Goal: Information Seeking & Learning: Learn about a topic

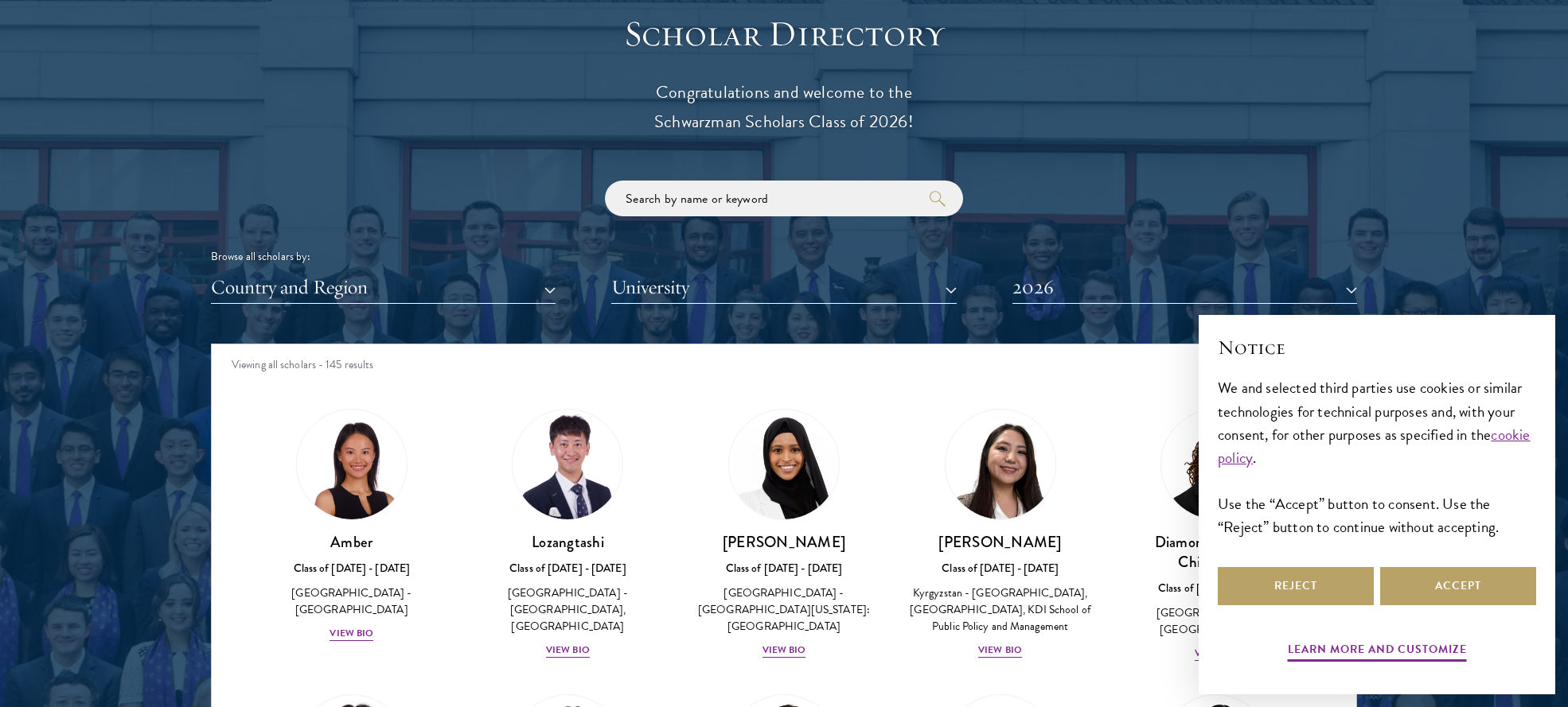
scroll to position [1926, 0]
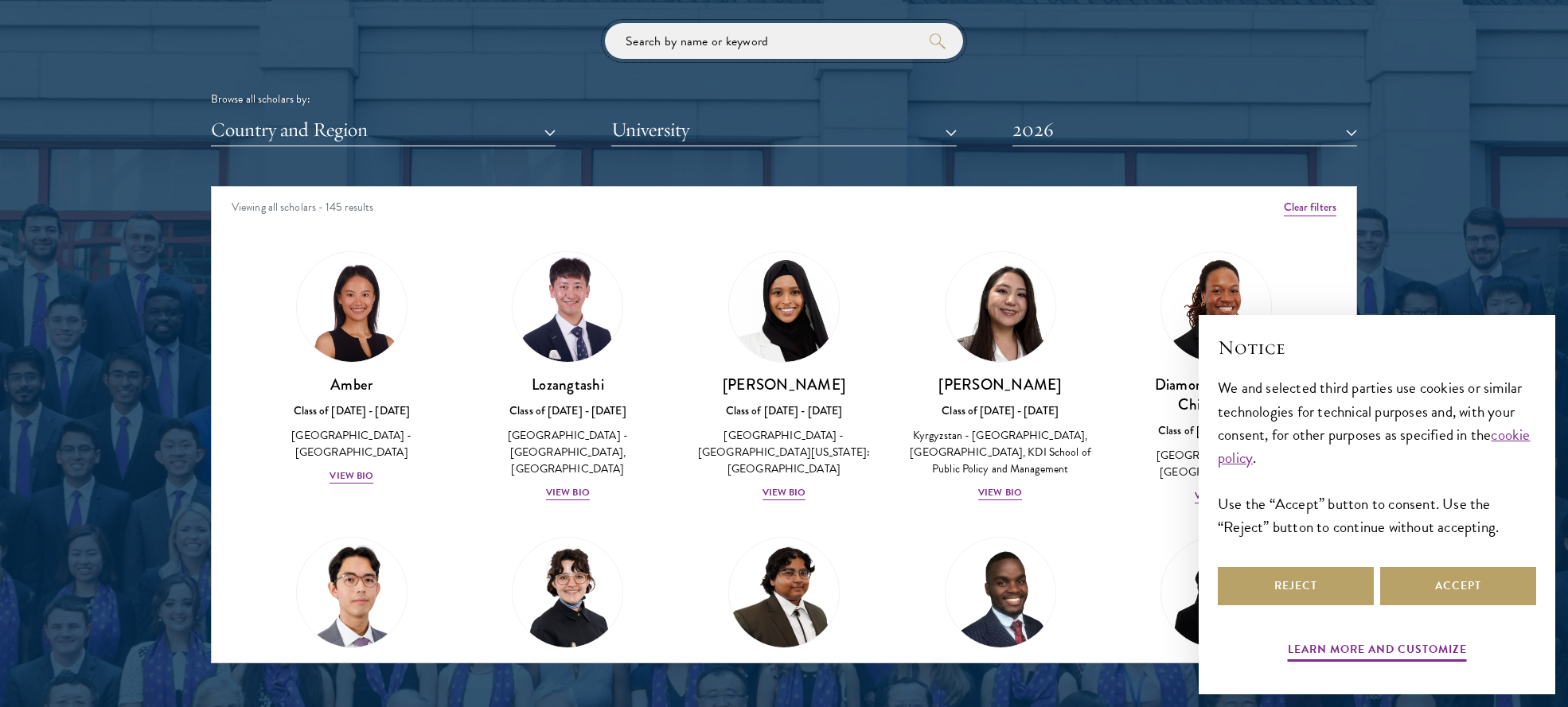
click at [794, 39] on input "search" at bounding box center [784, 40] width 358 height 36
type input "[PERSON_NAME]"
click button "submit" at bounding box center [0, 0] width 0 height 0
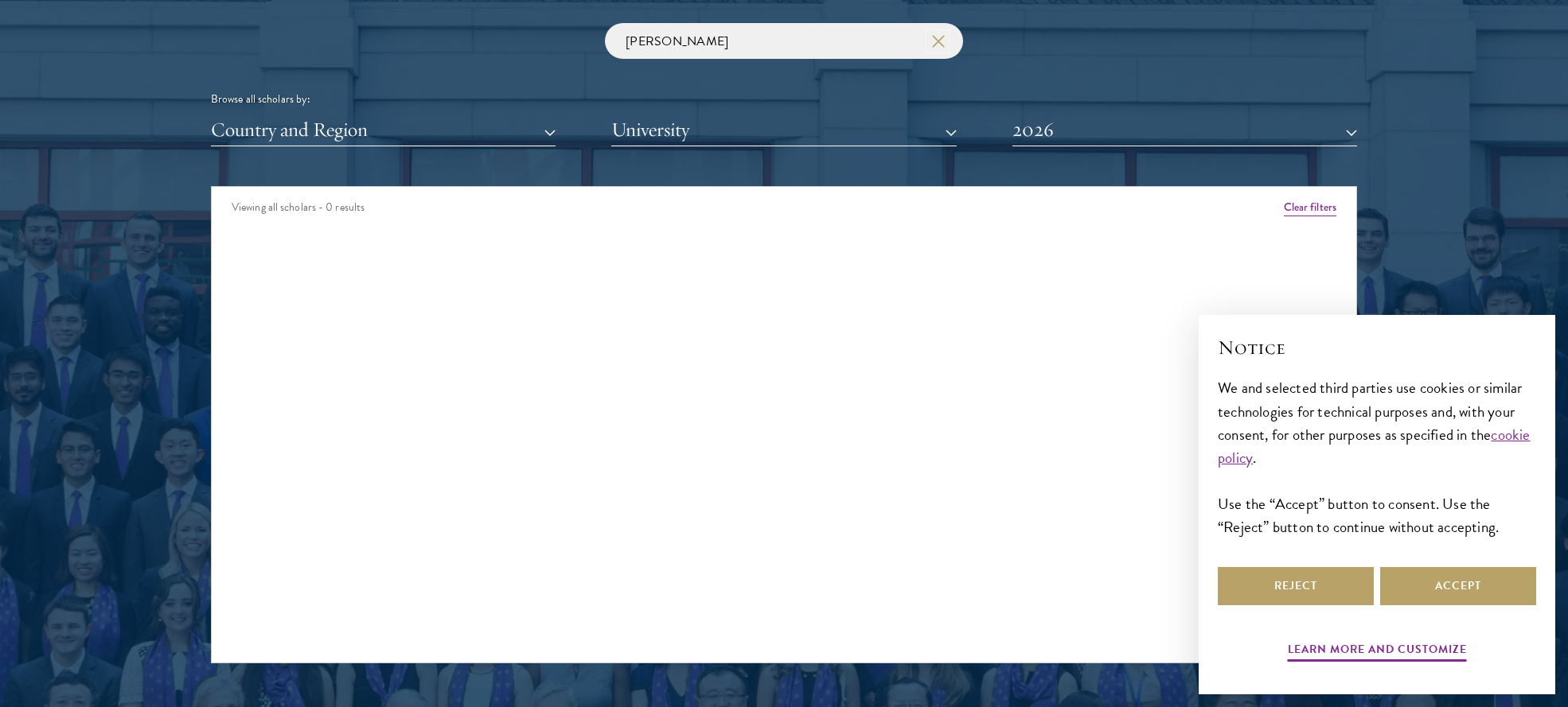
click at [944, 45] on button "button" at bounding box center [938, 41] width 16 height 16
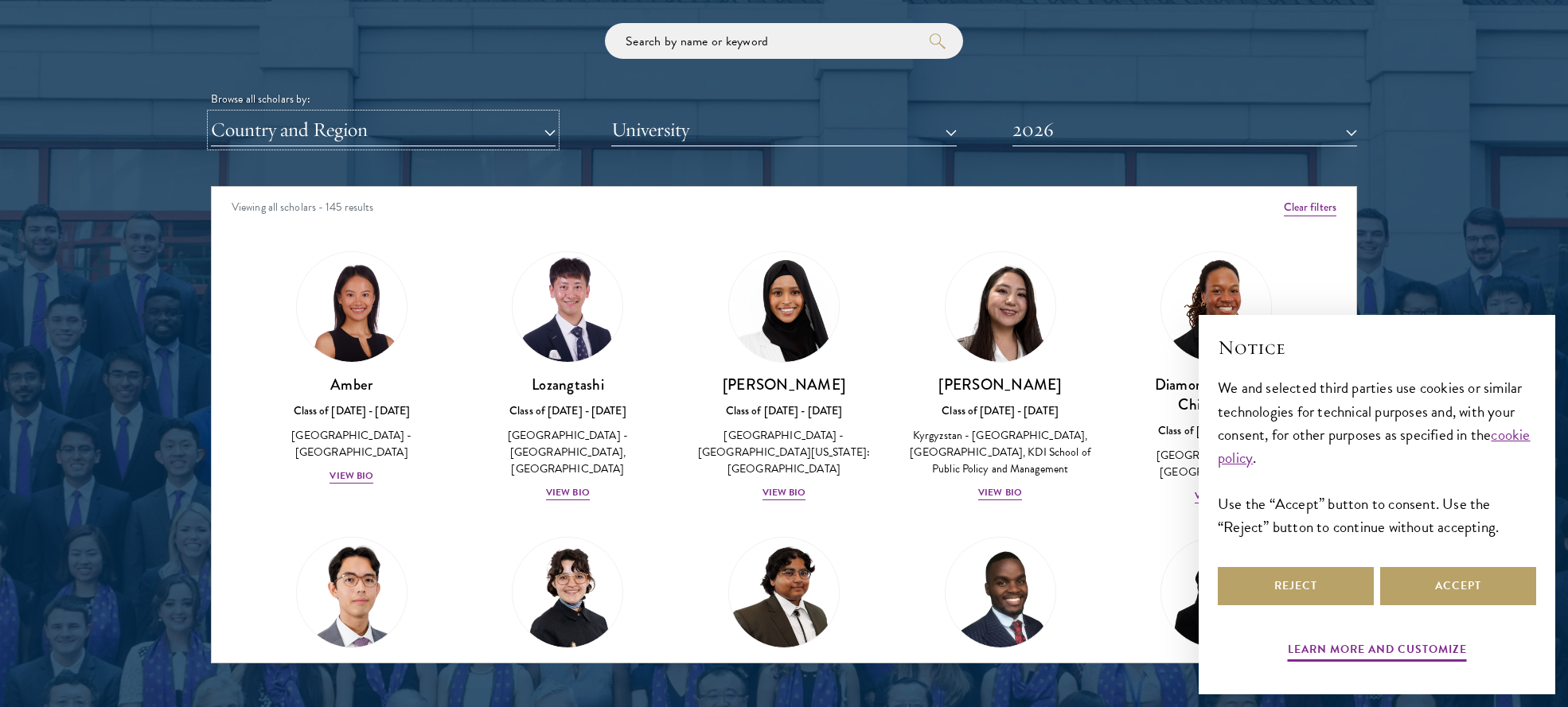
click at [352, 142] on button "Country and Region" at bounding box center [382, 130] width 344 height 32
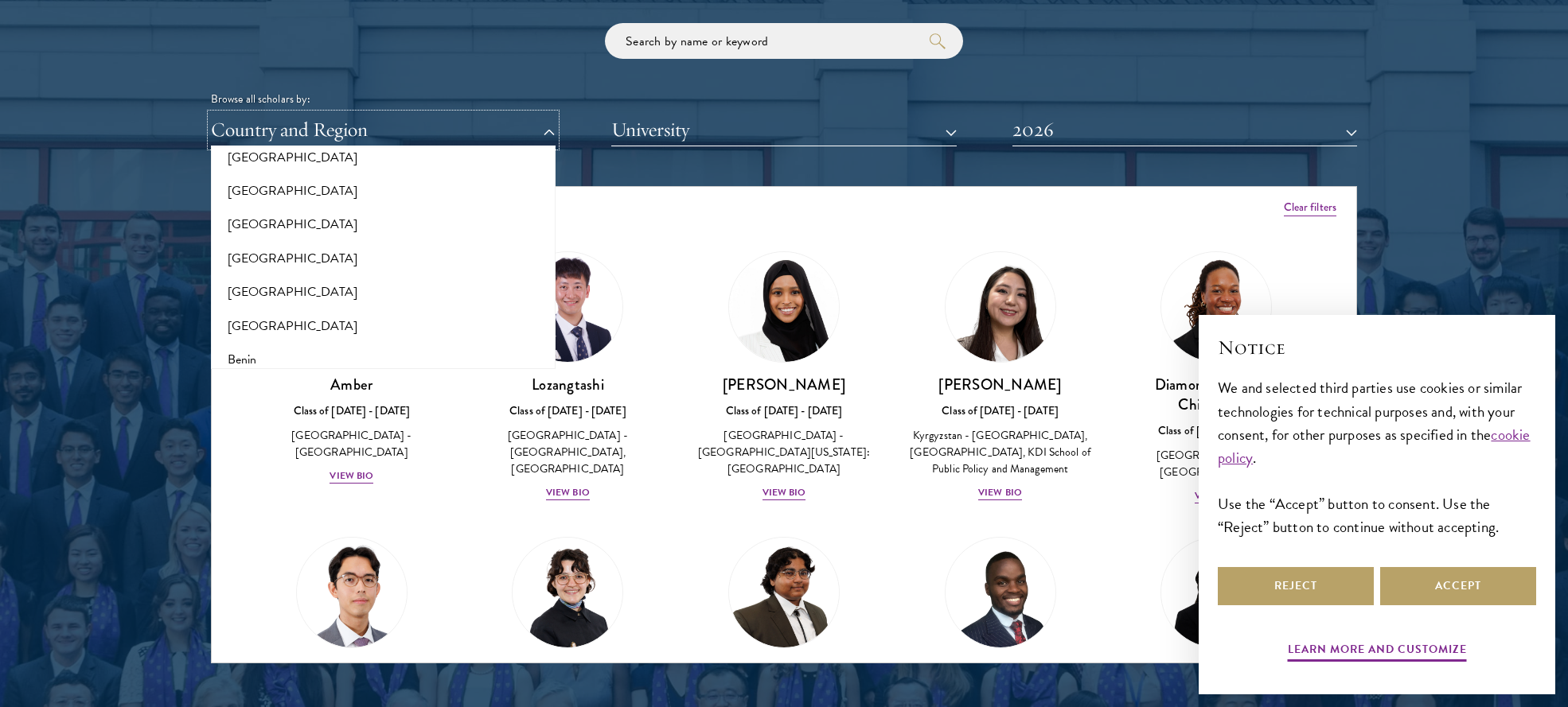
scroll to position [309, 0]
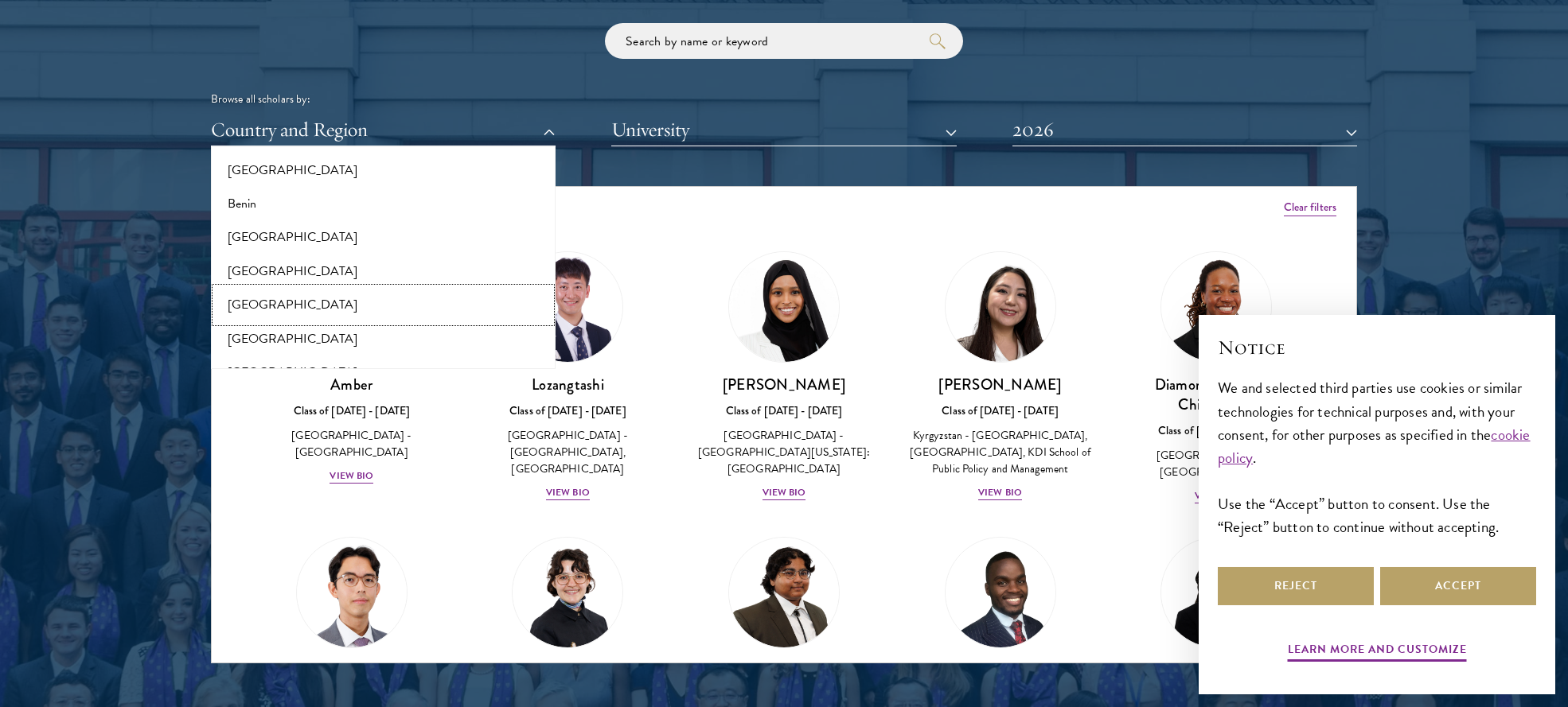
click at [346, 302] on button "[GEOGRAPHIC_DATA]" at bounding box center [382, 305] width 335 height 33
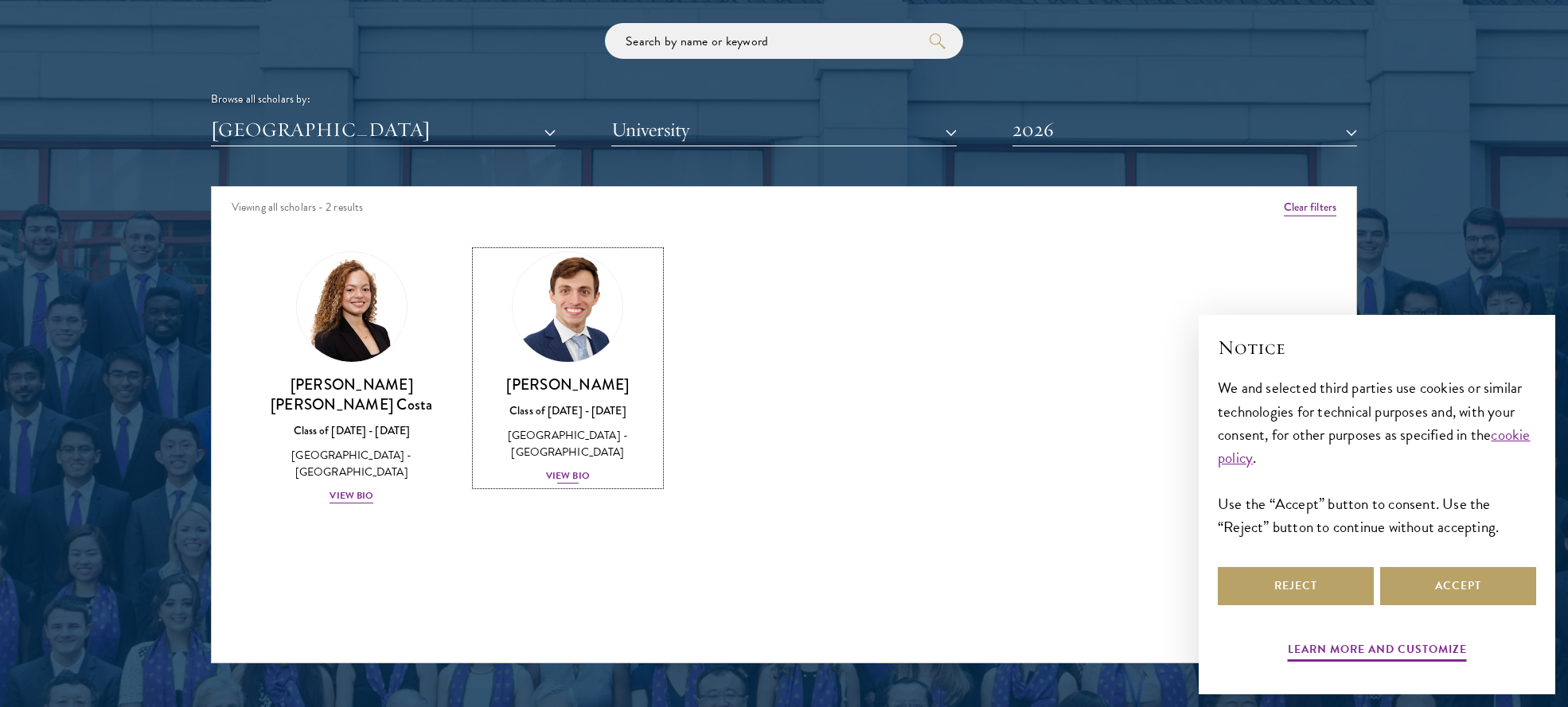
click at [577, 300] on img at bounding box center [567, 306] width 121 height 121
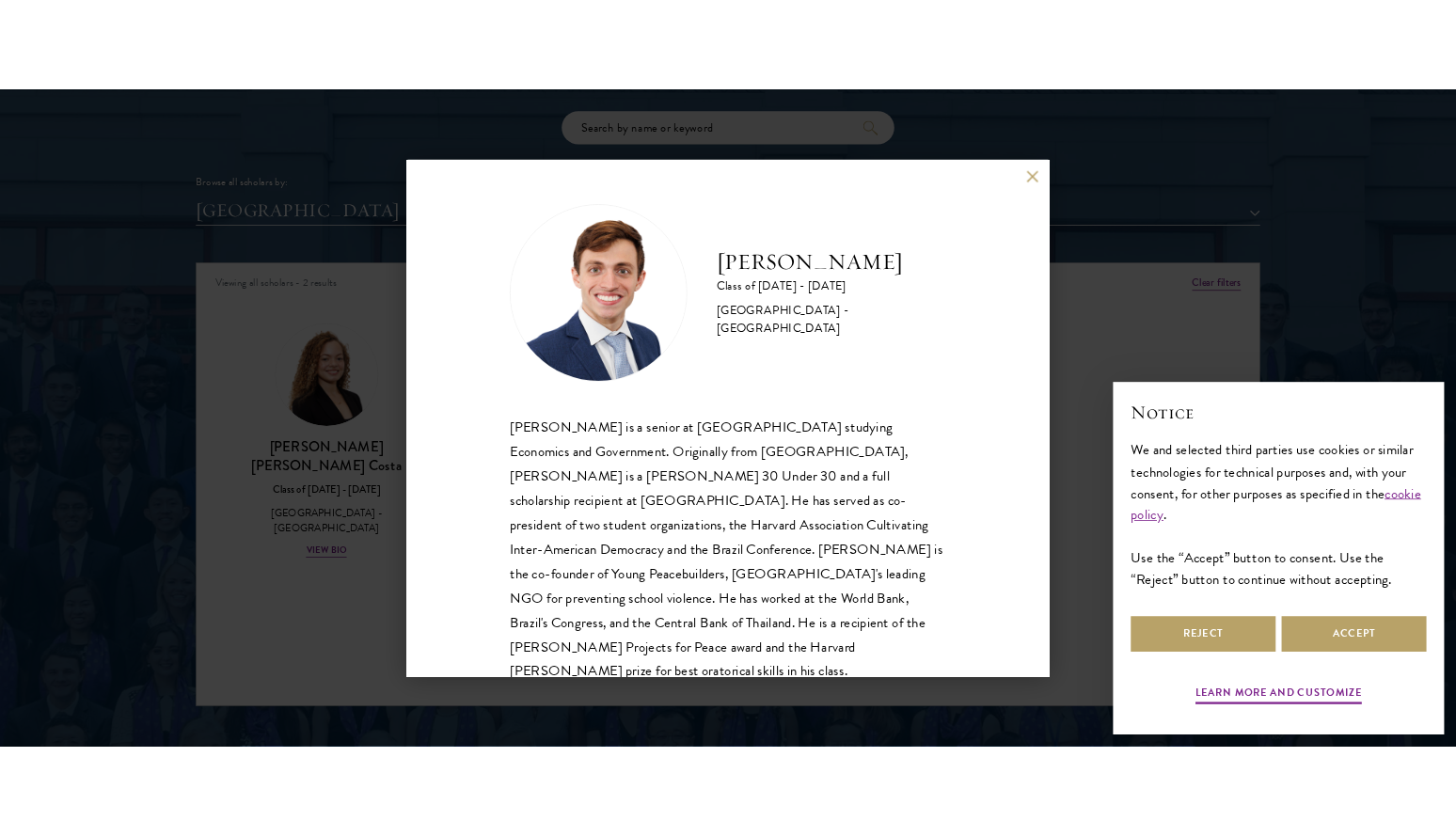
scroll to position [33, 0]
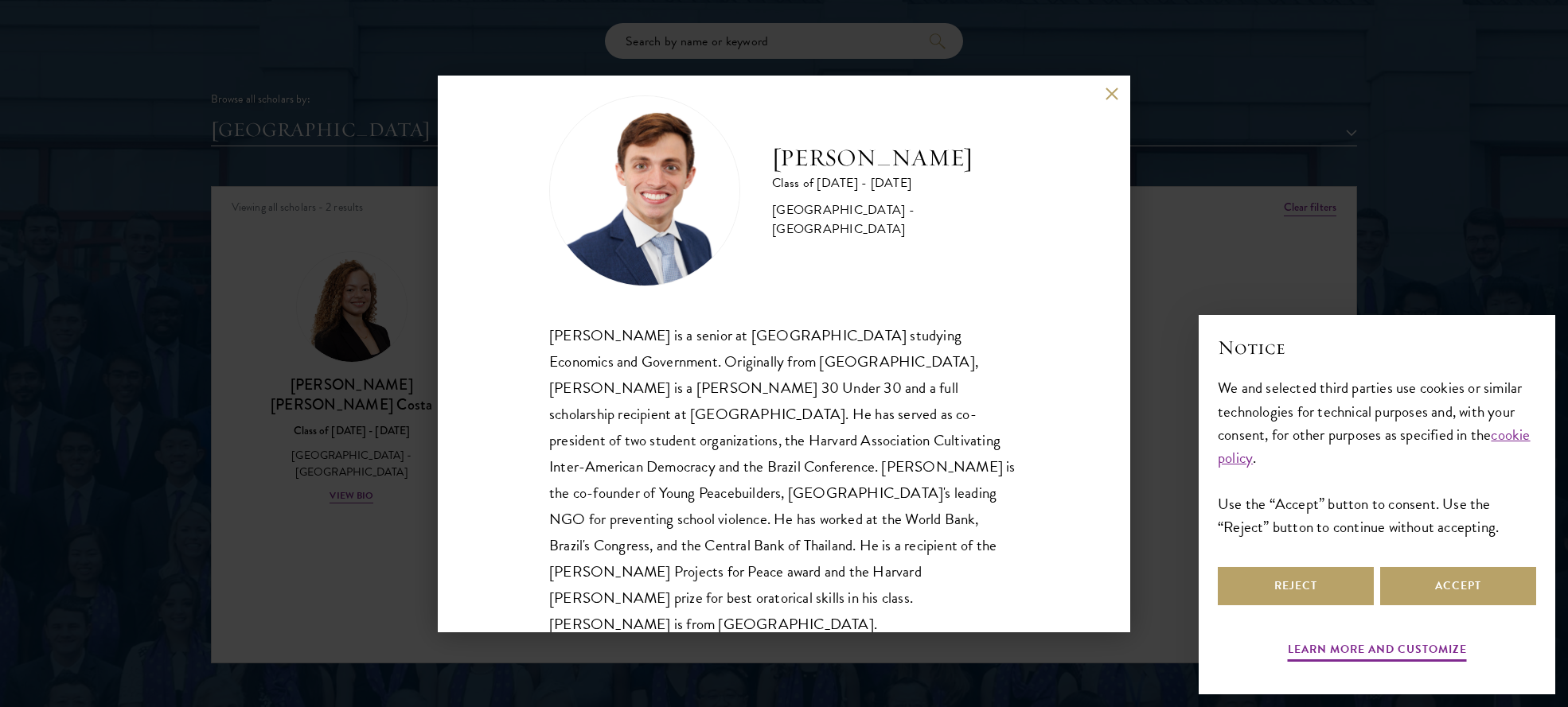
click at [330, 423] on div "[PERSON_NAME] Class of [DATE] - [DATE] [GEOGRAPHIC_DATA] - [GEOGRAPHIC_DATA] [P…" at bounding box center [784, 353] width 1568 height 707
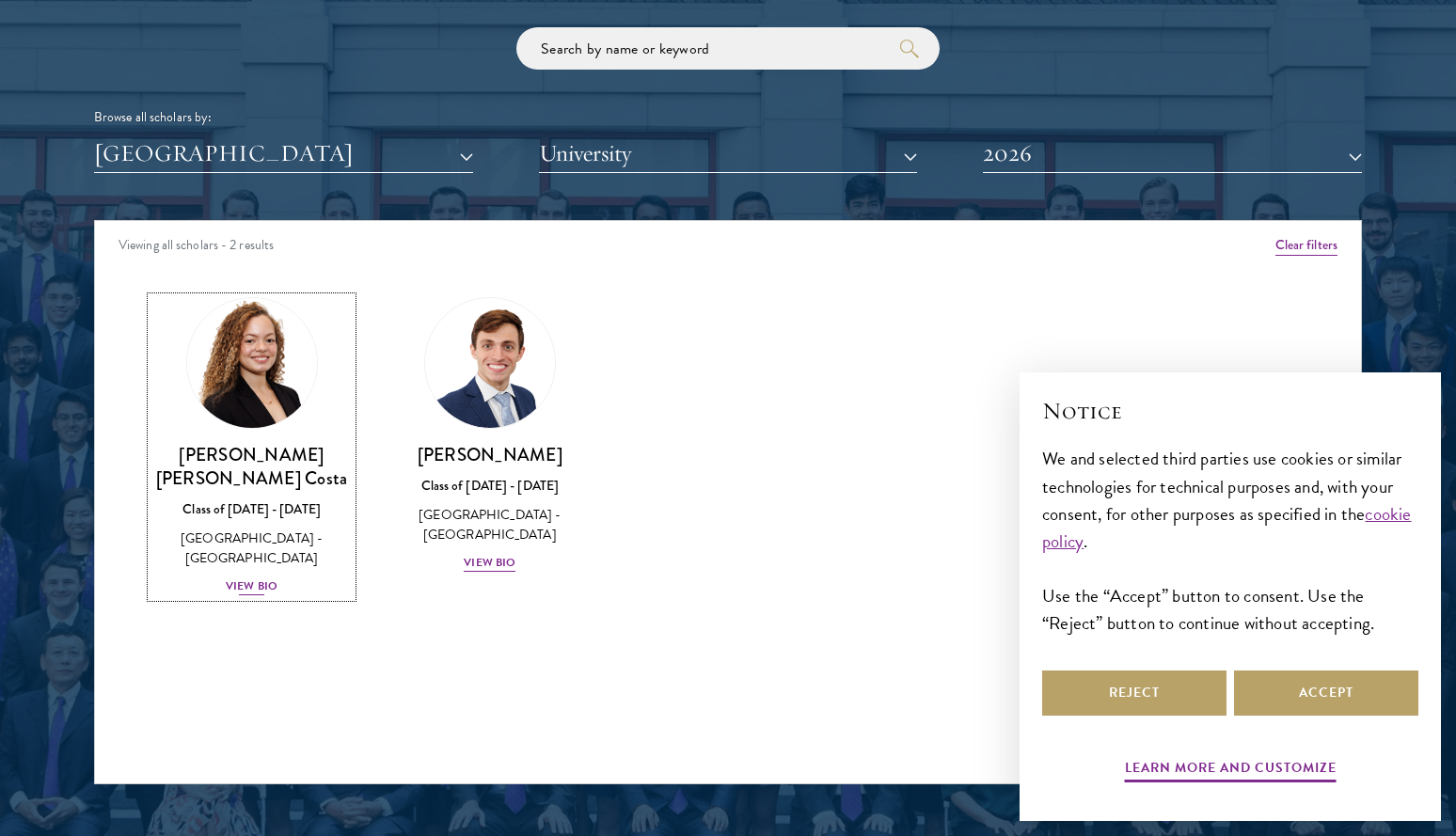
click at [250, 395] on img at bounding box center [252, 362] width 143 height 143
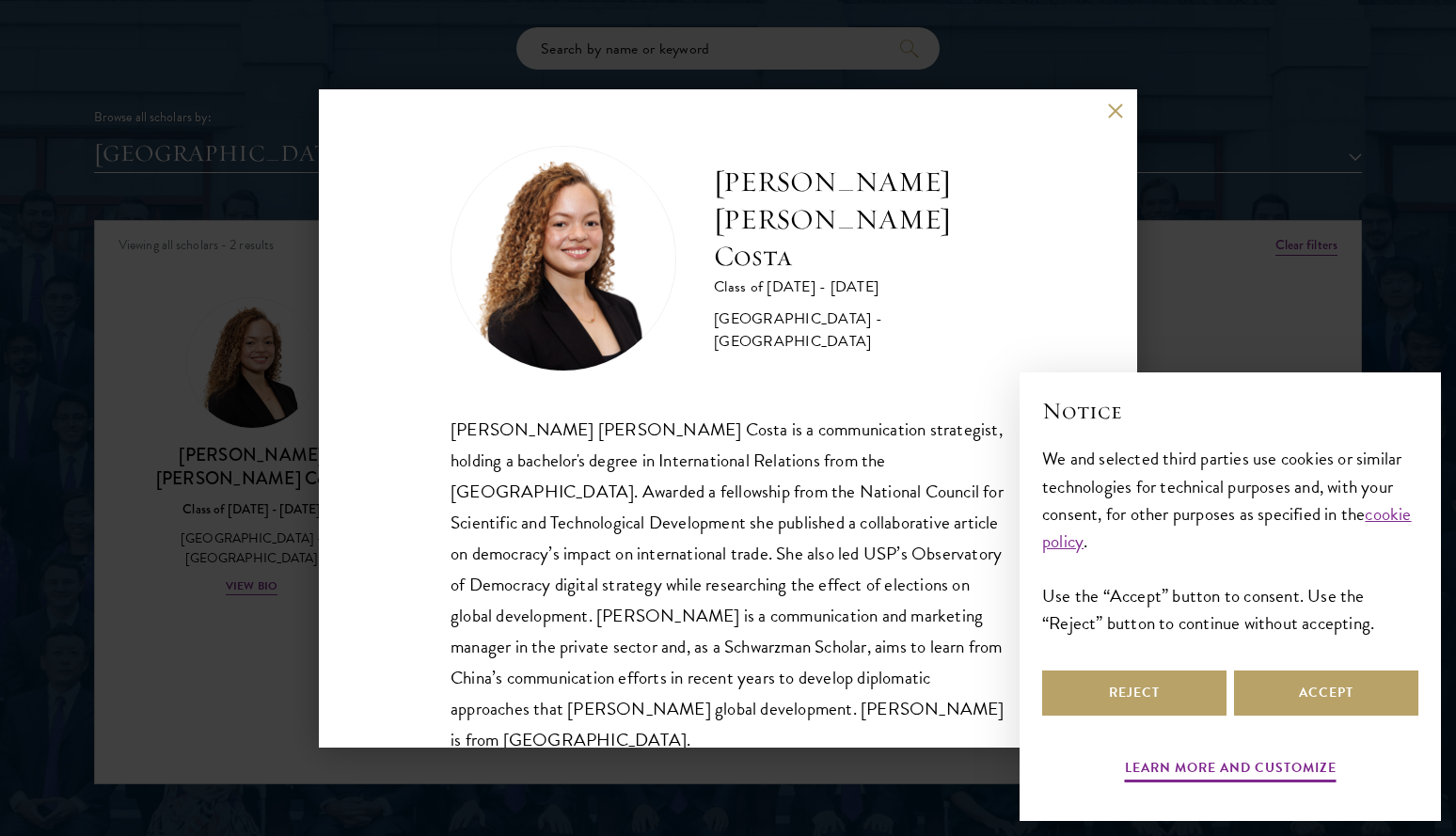
click at [241, 261] on div "[PERSON_NAME] [PERSON_NAME] Costa Class of [DATE] - [DATE] [GEOGRAPHIC_DATA] - …" at bounding box center [728, 418] width 1456 height 836
